Goal: Information Seeking & Learning: Learn about a topic

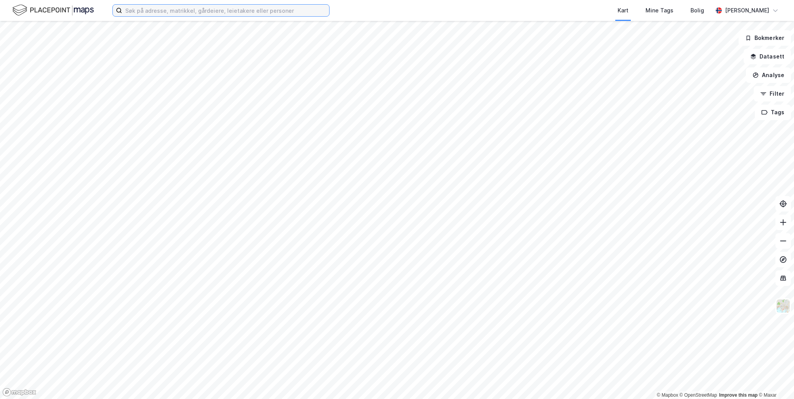
click at [165, 10] on input at bounding box center [225, 11] width 207 height 12
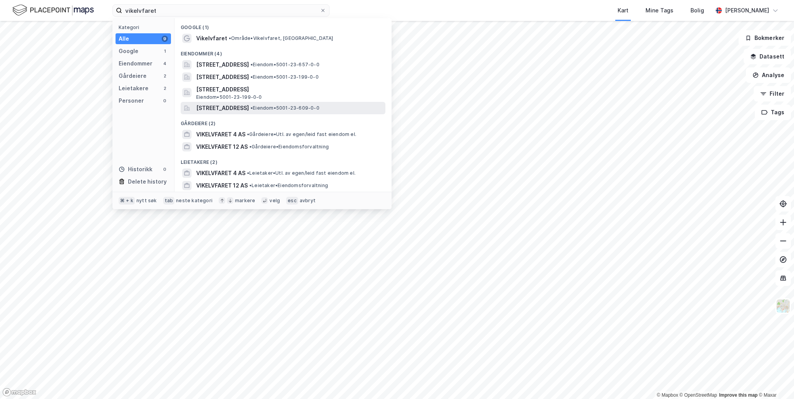
click at [224, 111] on span "[STREET_ADDRESS]" at bounding box center [222, 108] width 53 height 9
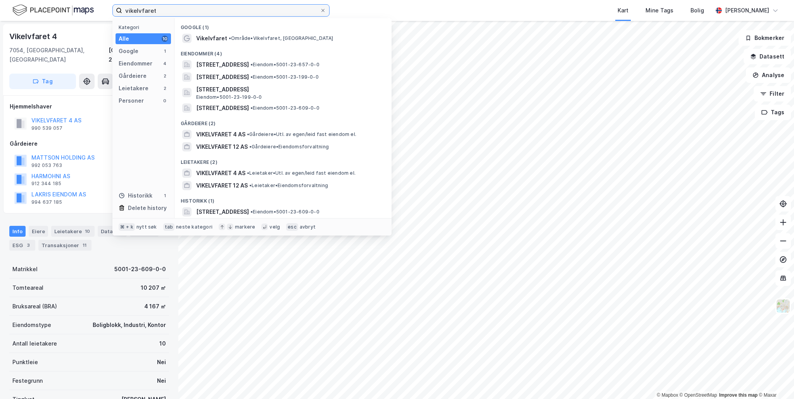
click at [160, 8] on input "vikelvfaret" at bounding box center [221, 11] width 198 height 12
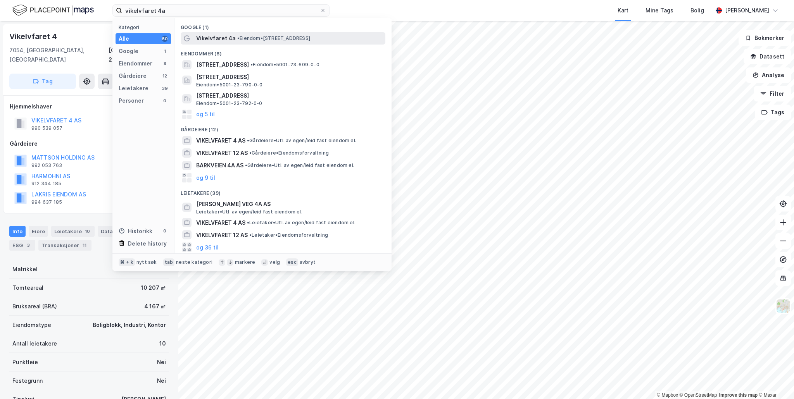
click at [216, 39] on span "Vikelvfaret 4a" at bounding box center [216, 38] width 40 height 9
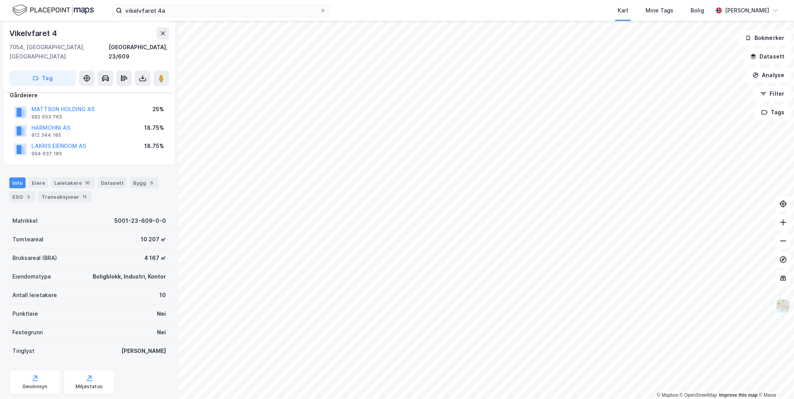
scroll to position [60, 0]
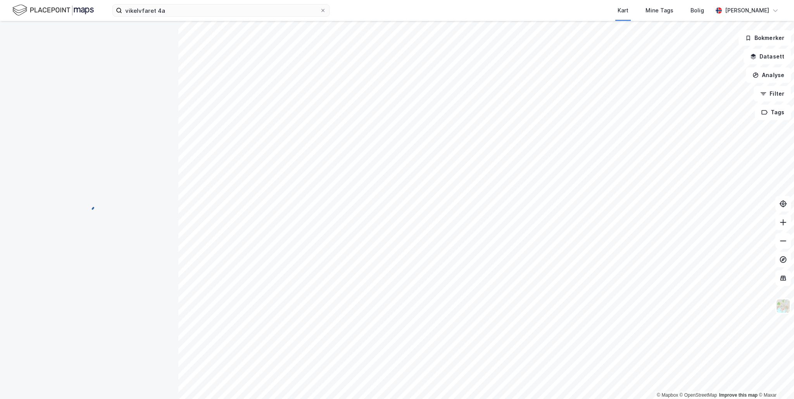
scroll to position [60, 0]
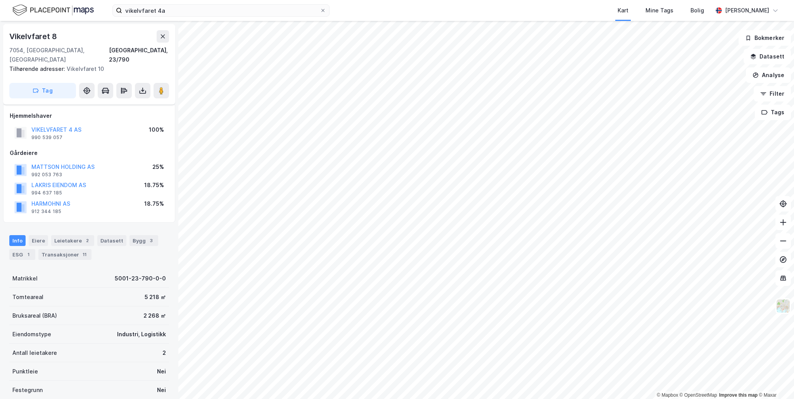
scroll to position [60, 0]
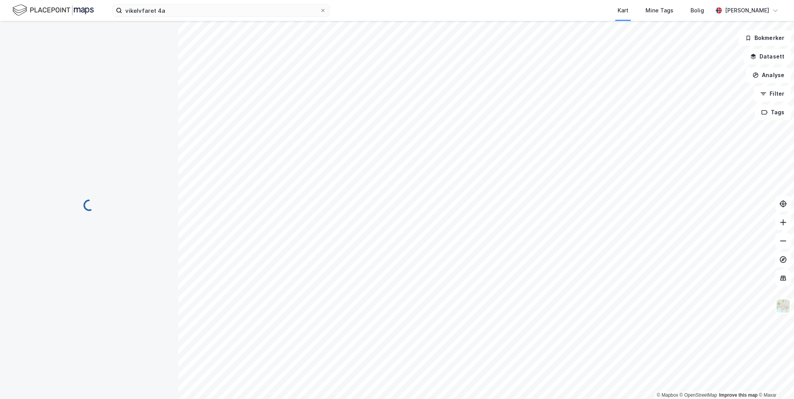
scroll to position [60, 0]
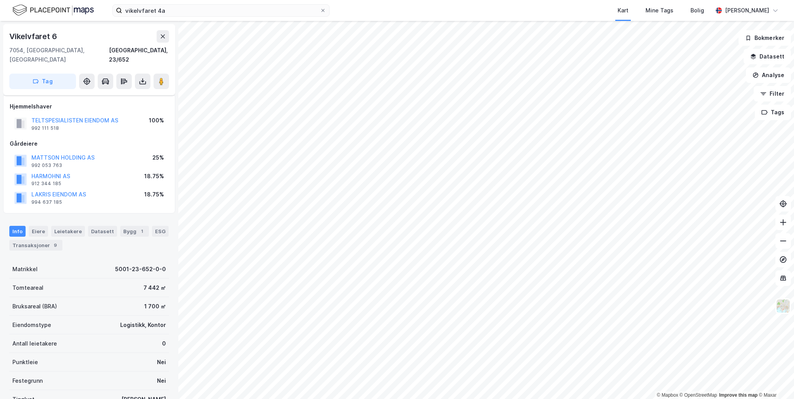
scroll to position [60, 0]
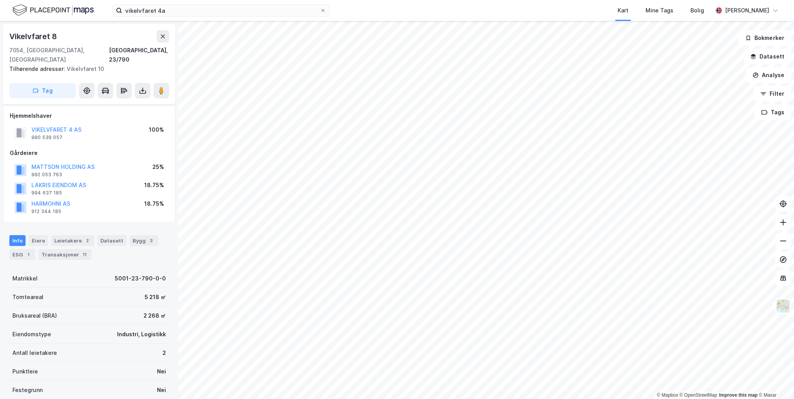
scroll to position [60, 0]
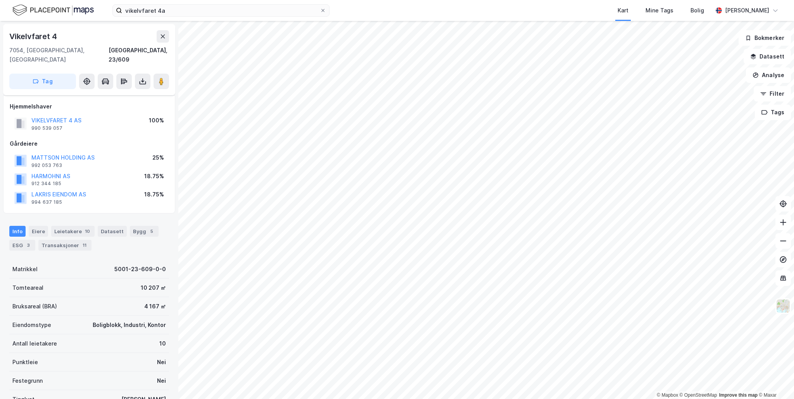
scroll to position [60, 0]
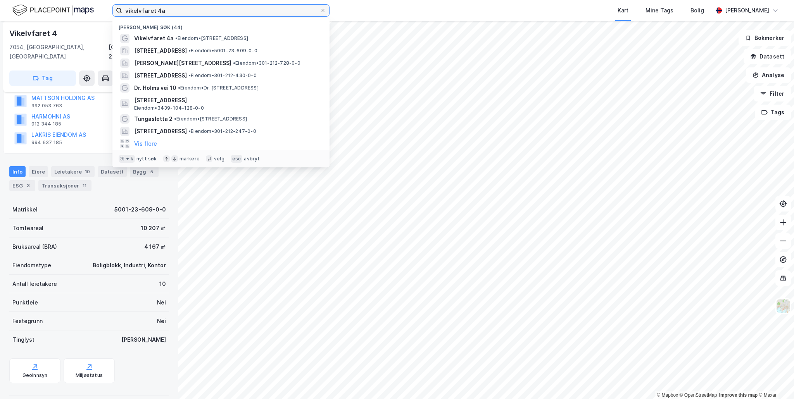
click at [172, 9] on input "vikelvfaret 4a" at bounding box center [221, 11] width 198 height 12
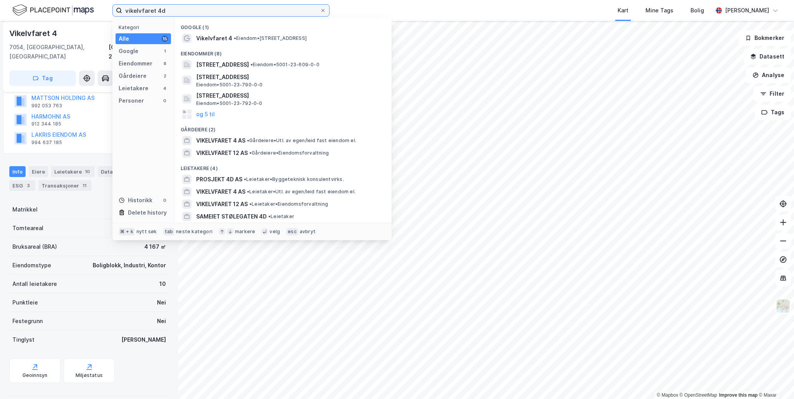
type input "vikelvfaret 4d"
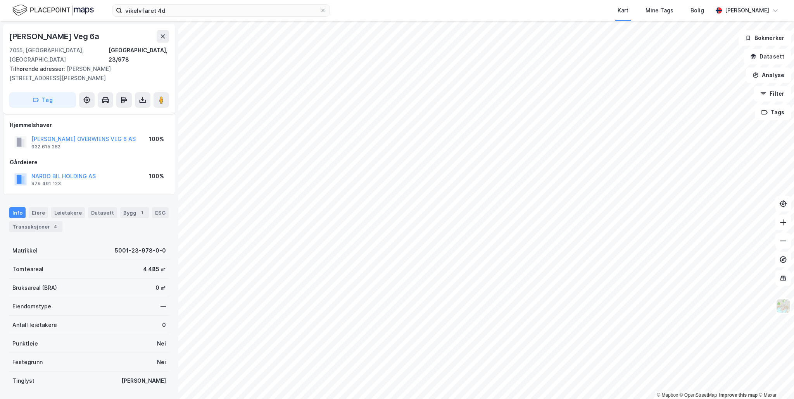
scroll to position [60, 0]
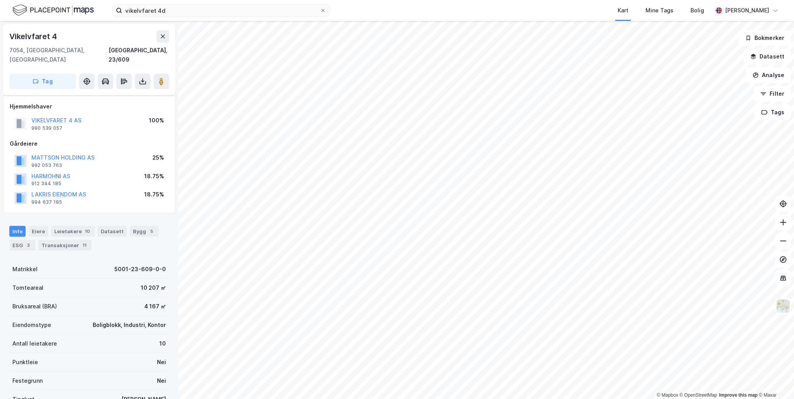
scroll to position [60, 0]
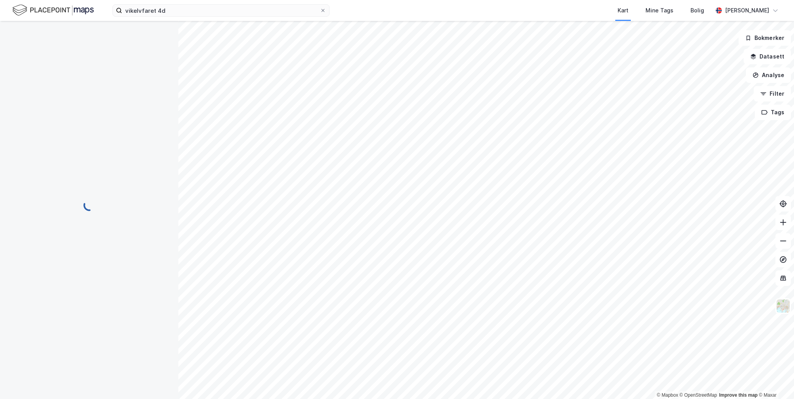
scroll to position [60, 0]
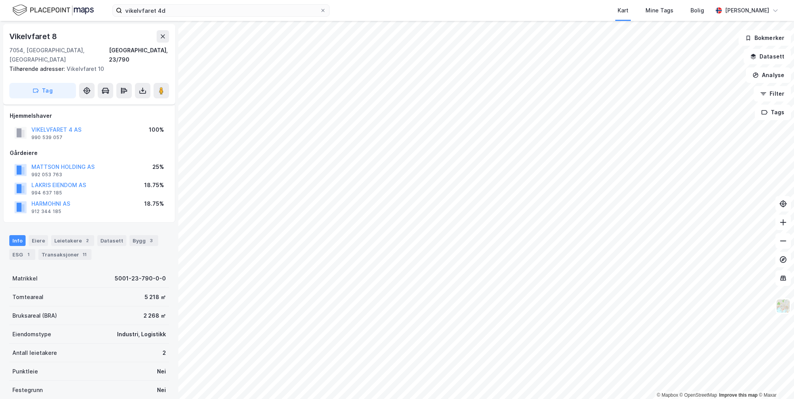
scroll to position [60, 0]
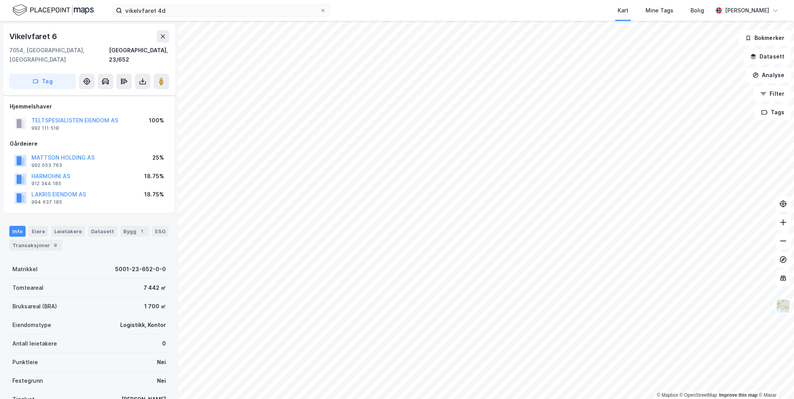
scroll to position [60, 0]
